Goal: Complete application form: Complete application form

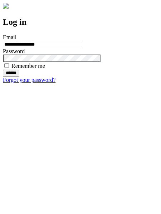
type input "**********"
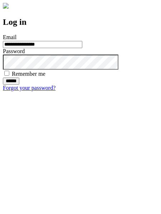
click at [19, 85] on input "******" at bounding box center [11, 80] width 16 height 7
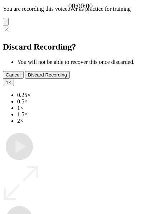
type input "**********"
